Goal: Information Seeking & Learning: Check status

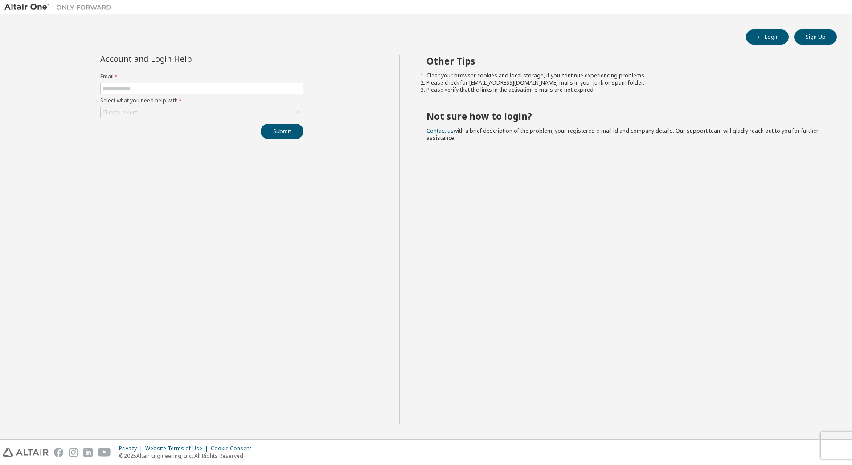
click at [27, 10] on img at bounding box center [59, 7] width 111 height 9
click at [11, 4] on img at bounding box center [59, 7] width 111 height 9
click at [82, 7] on img at bounding box center [59, 7] width 111 height 9
click at [39, 452] on img at bounding box center [26, 452] width 46 height 9
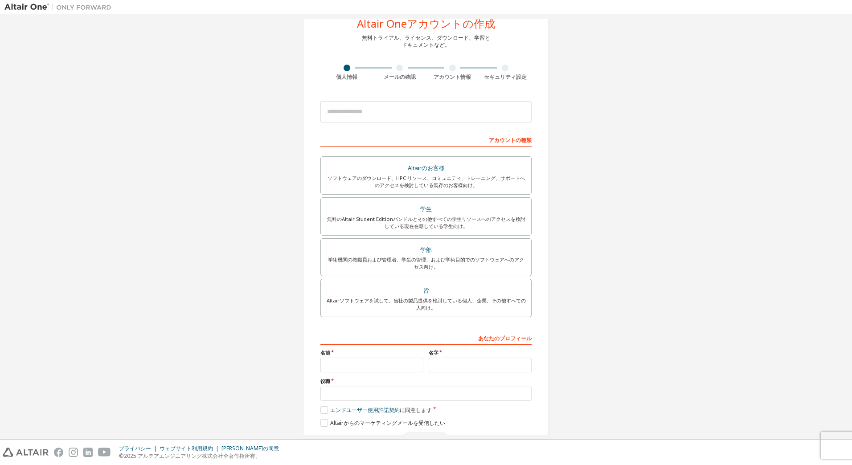
scroll to position [56, 0]
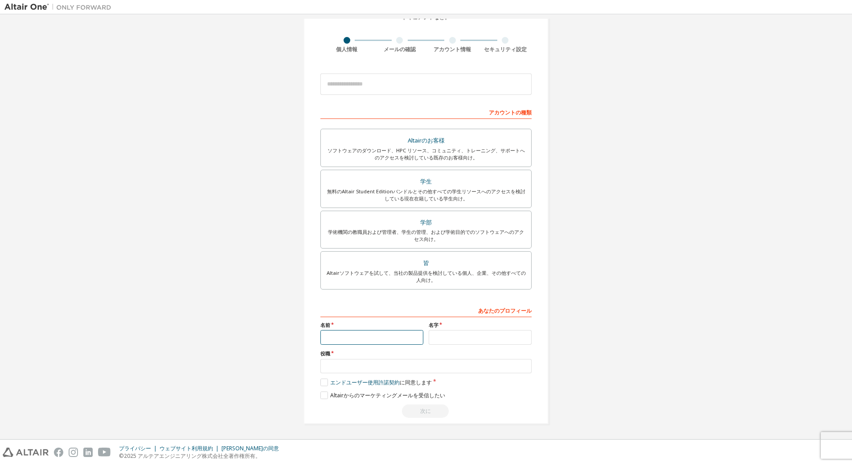
click at [369, 333] on input "text" at bounding box center [371, 337] width 103 height 15
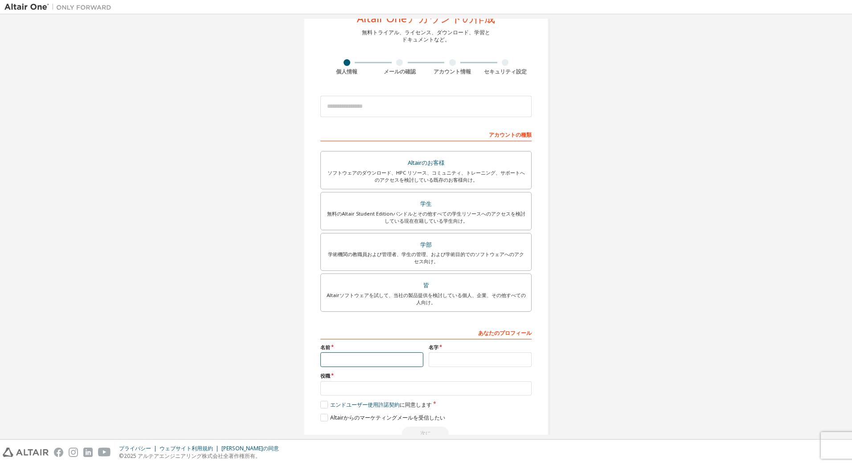
scroll to position [0, 0]
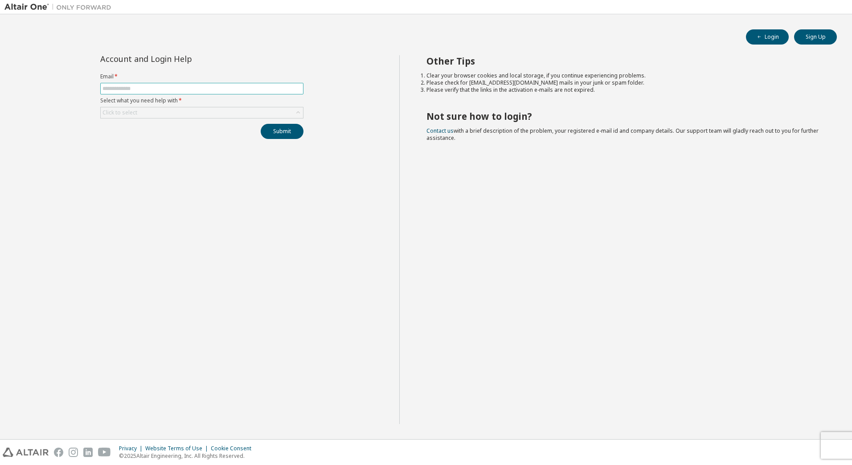
click at [120, 90] on input "text" at bounding box center [201, 88] width 199 height 7
click at [155, 116] on div "Click to select" at bounding box center [202, 112] width 202 height 11
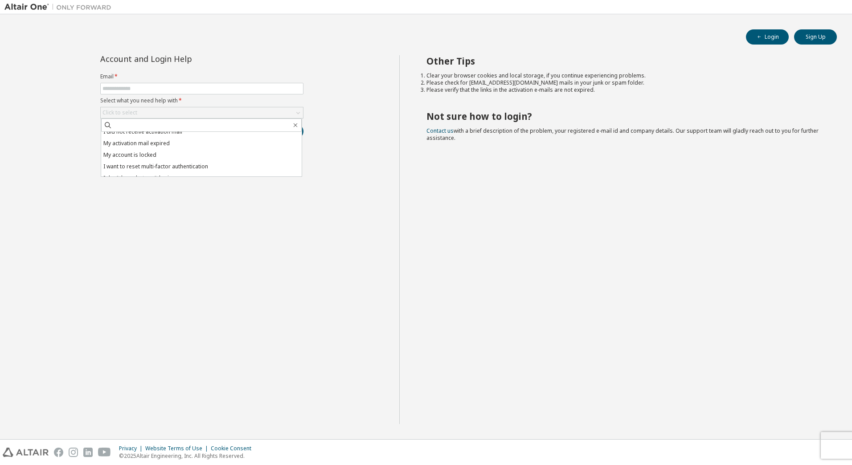
scroll to position [25, 0]
click at [128, 171] on li "I don't know but can't login" at bounding box center [201, 171] width 200 height 12
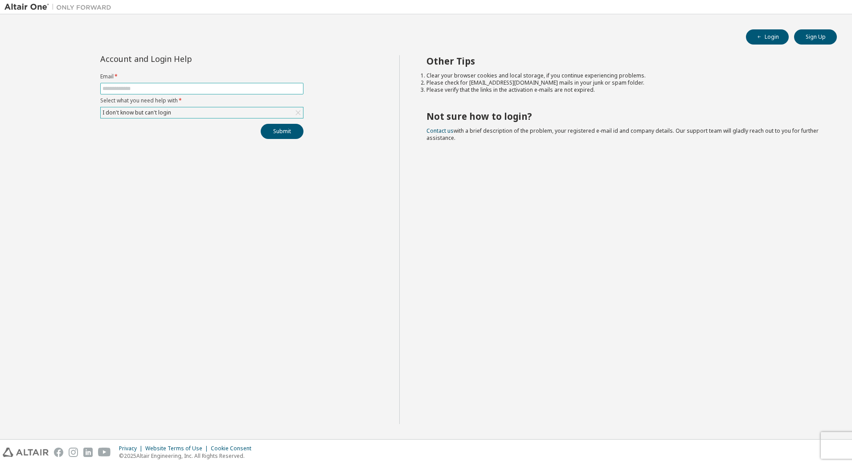
click at [124, 86] on input "text" at bounding box center [201, 88] width 199 height 7
type input "**********"
click at [137, 133] on div "Submit" at bounding box center [201, 131] width 203 height 15
click at [289, 131] on button "Submit" at bounding box center [282, 131] width 43 height 15
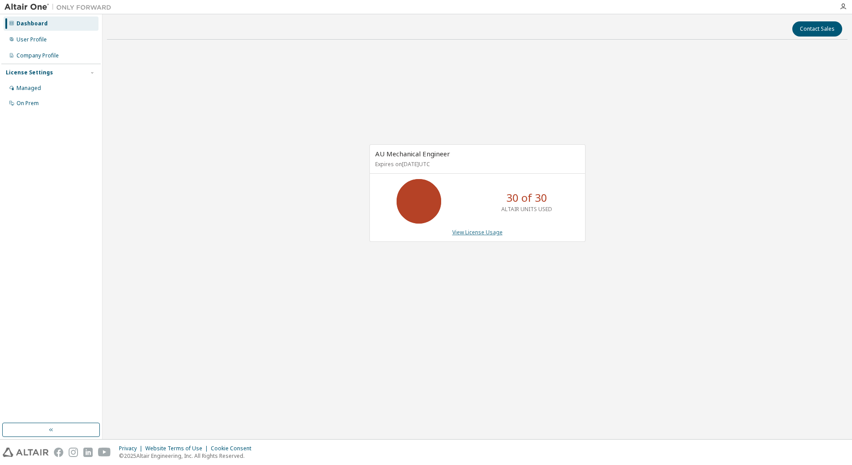
click at [479, 234] on link "View License Usage" at bounding box center [477, 233] width 50 height 8
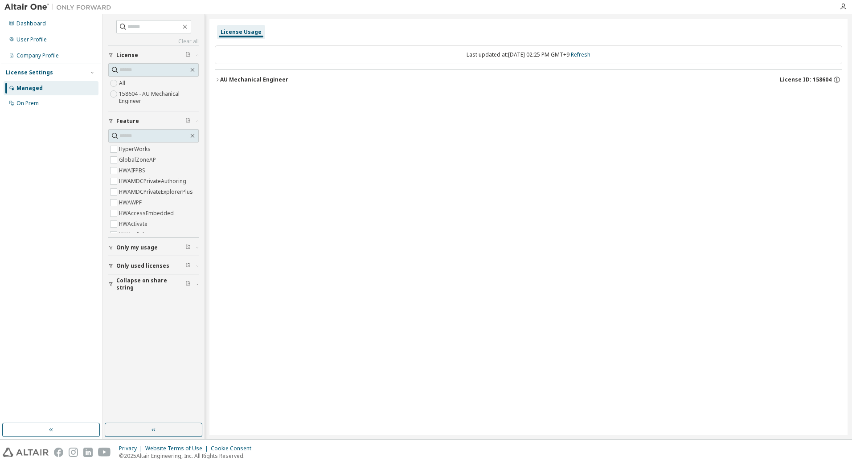
click at [218, 79] on icon "button" at bounding box center [218, 79] width 2 height 3
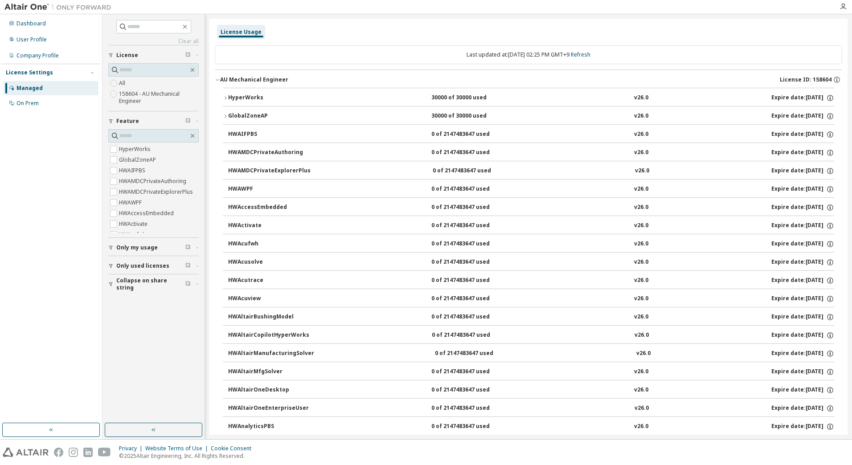
click at [224, 98] on icon "button" at bounding box center [225, 97] width 5 height 5
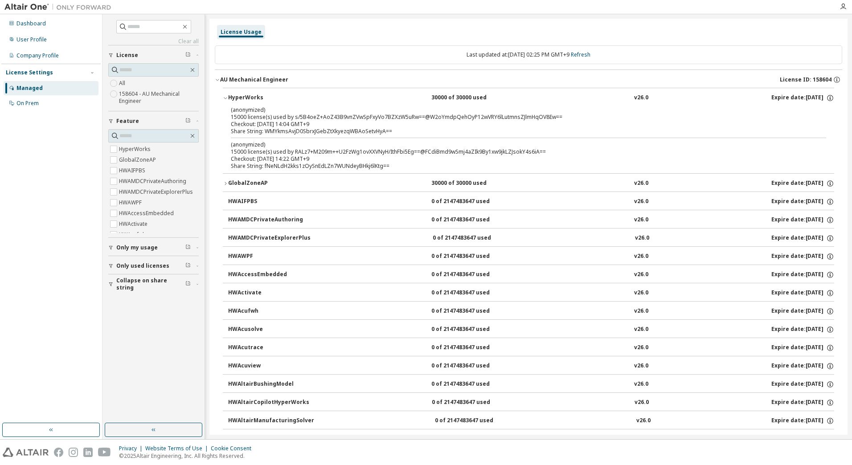
click at [226, 98] on icon "button" at bounding box center [225, 97] width 5 height 5
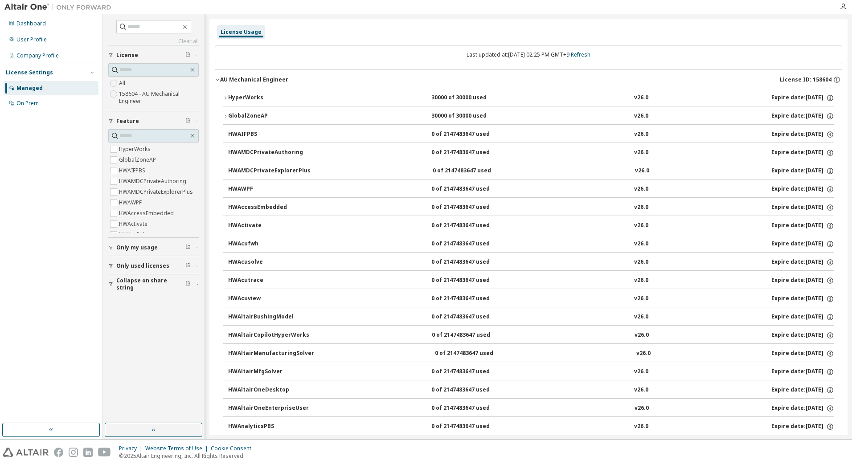
click at [222, 80] on div "AU Mechanical Engineer" at bounding box center [254, 79] width 68 height 7
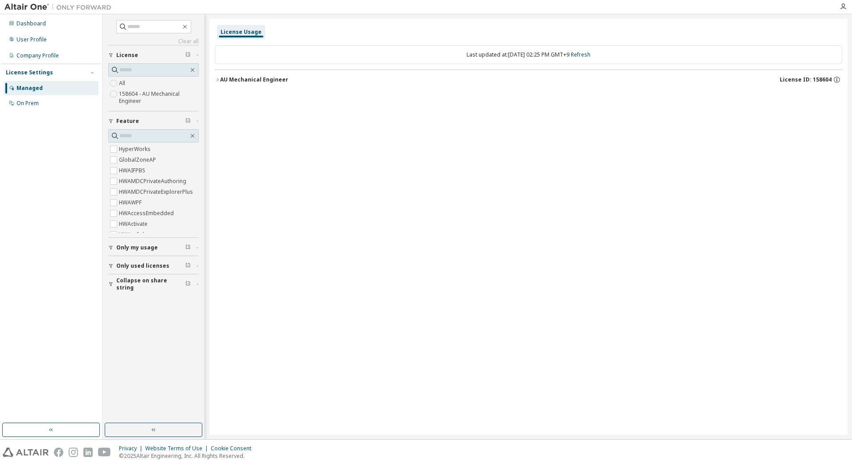
click at [147, 95] on label "158604 - AU Mechanical Engineer" at bounding box center [159, 98] width 80 height 18
click at [139, 95] on label "158604 - AU Mechanical Engineer" at bounding box center [159, 98] width 80 height 18
click at [239, 31] on div "License Usage" at bounding box center [241, 32] width 41 height 7
click at [127, 56] on span "License" at bounding box center [127, 55] width 22 height 7
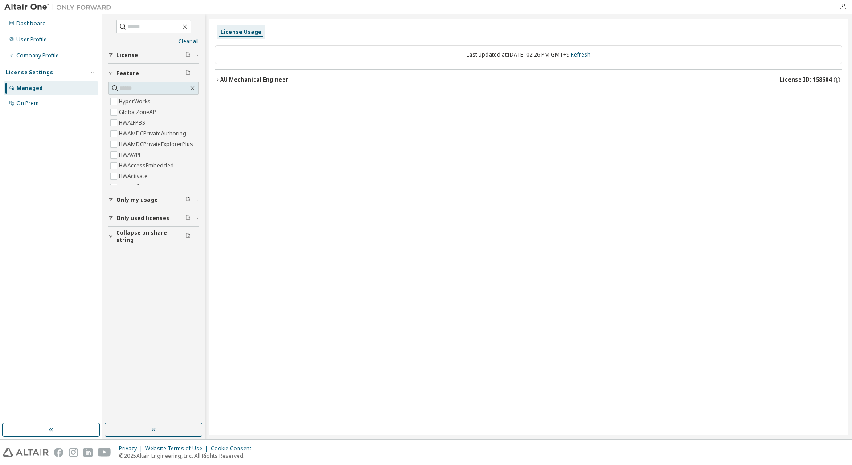
click at [127, 56] on span "License" at bounding box center [127, 55] width 22 height 7
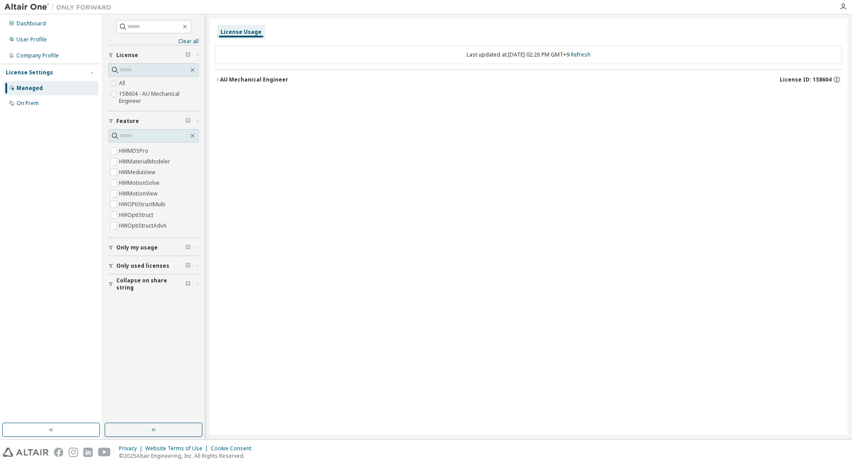
scroll to position [1782, 0]
click at [29, 24] on div "Dashboard" at bounding box center [30, 23] width 29 height 7
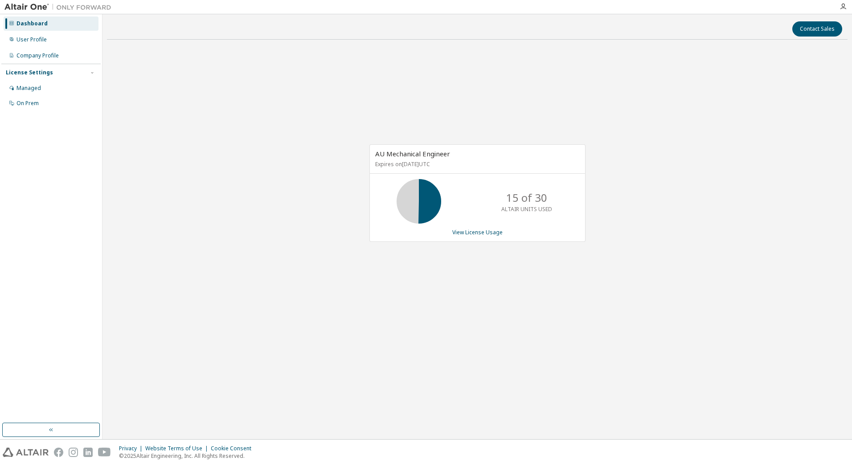
click at [244, 30] on div "Contact Sales" at bounding box center [477, 28] width 730 height 15
click at [464, 232] on link "View License Usage" at bounding box center [477, 233] width 50 height 8
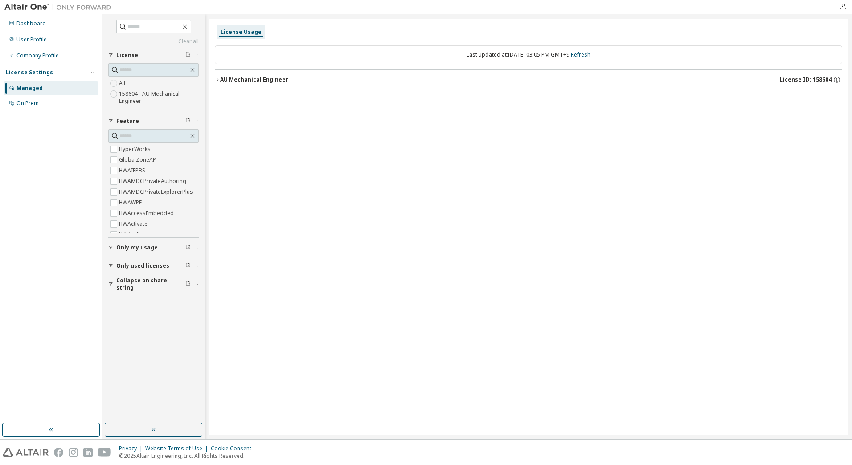
click at [220, 79] on icon "button" at bounding box center [217, 79] width 5 height 5
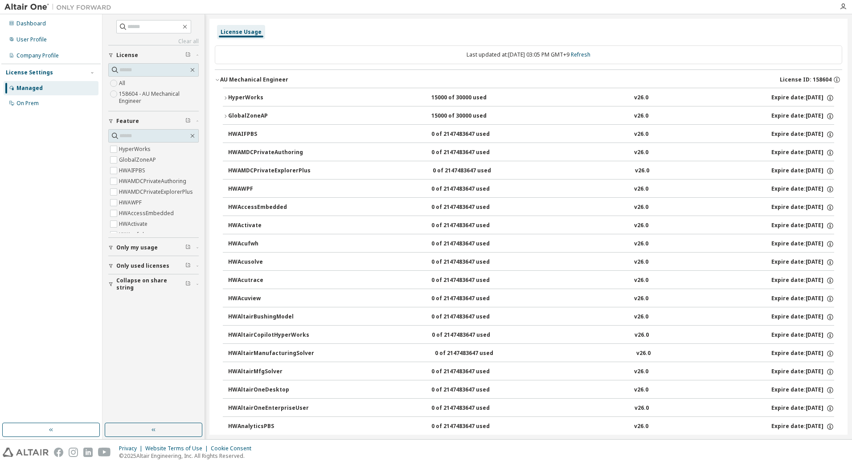
click at [224, 97] on icon "button" at bounding box center [225, 97] width 5 height 5
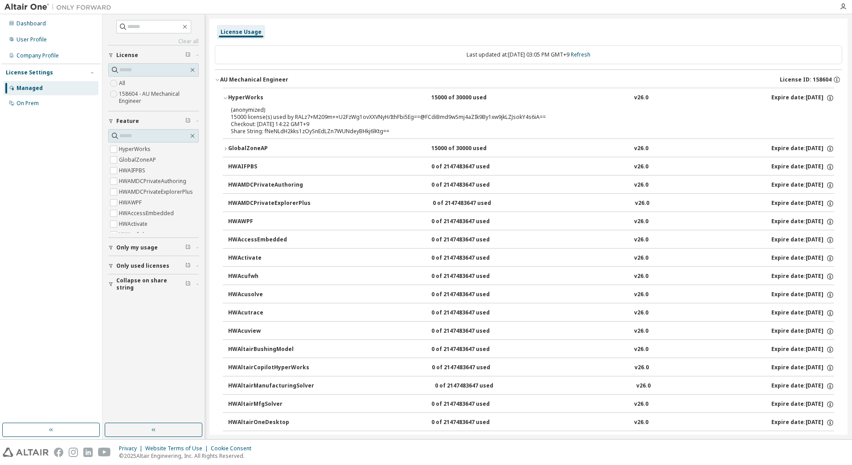
click at [229, 148] on div "GlobalZoneAP" at bounding box center [268, 149] width 80 height 8
